Goal: Task Accomplishment & Management: Use online tool/utility

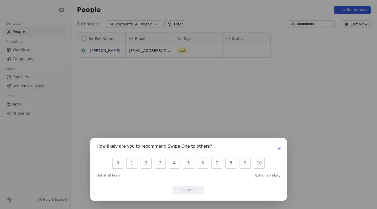
scroll to position [180, 302]
click at [280, 149] on icon "button" at bounding box center [279, 148] width 4 height 4
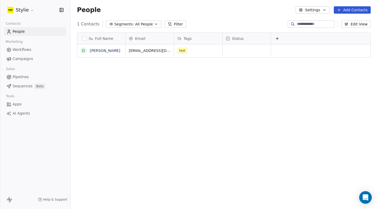
click at [29, 48] on span "Workflows" at bounding box center [22, 49] width 19 height 5
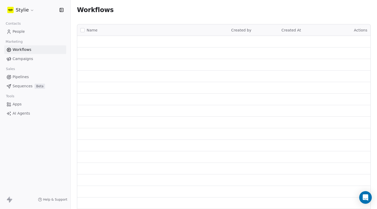
click at [16, 49] on span "Workflows" at bounding box center [22, 49] width 19 height 5
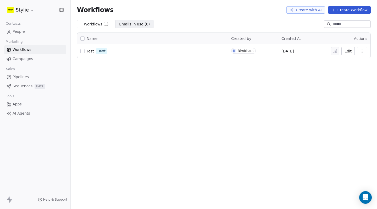
click at [344, 14] on div "Workflows Create with AI Create Workflow" at bounding box center [224, 10] width 306 height 20
click at [335, 14] on div "Workflows Create with AI Create Workflow" at bounding box center [224, 10] width 306 height 20
click at [339, 11] on button "Create Workflow" at bounding box center [349, 9] width 43 height 7
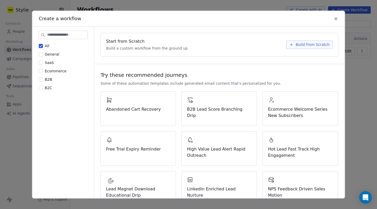
click at [303, 45] on span "Build from Scratch" at bounding box center [313, 44] width 34 height 5
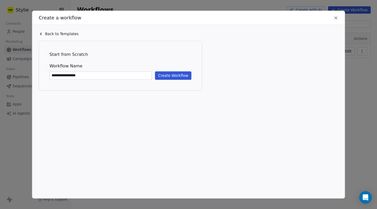
type input "**********"
click at [158, 73] on button "Create Workflow" at bounding box center [173, 75] width 36 height 8
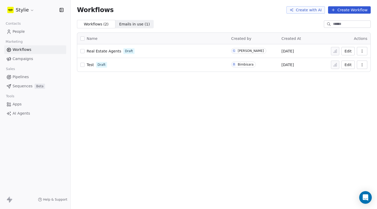
click at [345, 50] on button "Edit" at bounding box center [348, 51] width 13 height 8
